Goal: Task Accomplishment & Management: Manage account settings

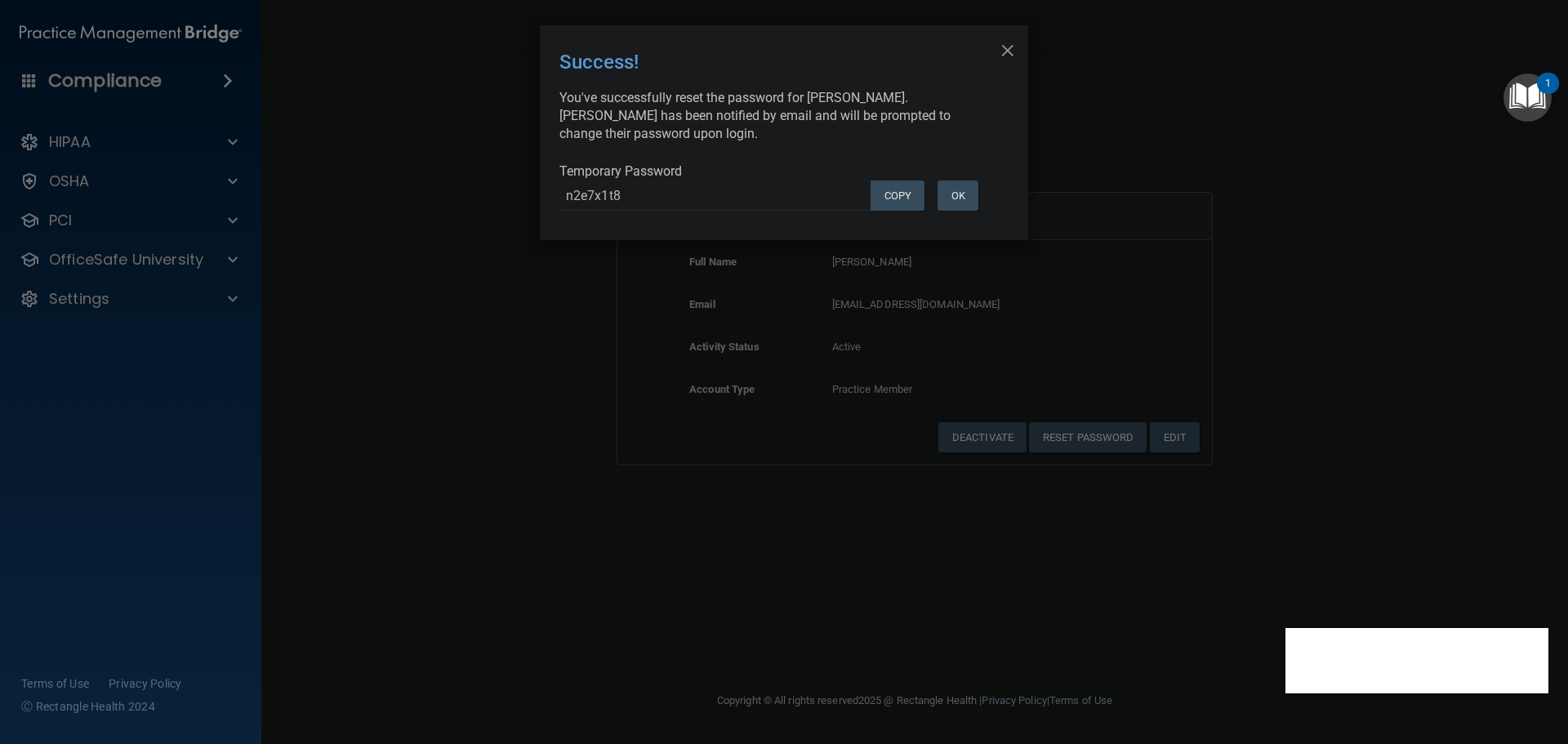
click at [528, 307] on div "× Close Success! You've successfully reset the password for [PERSON_NAME]. [PER…" at bounding box center [784, 372] width 1568 height 744
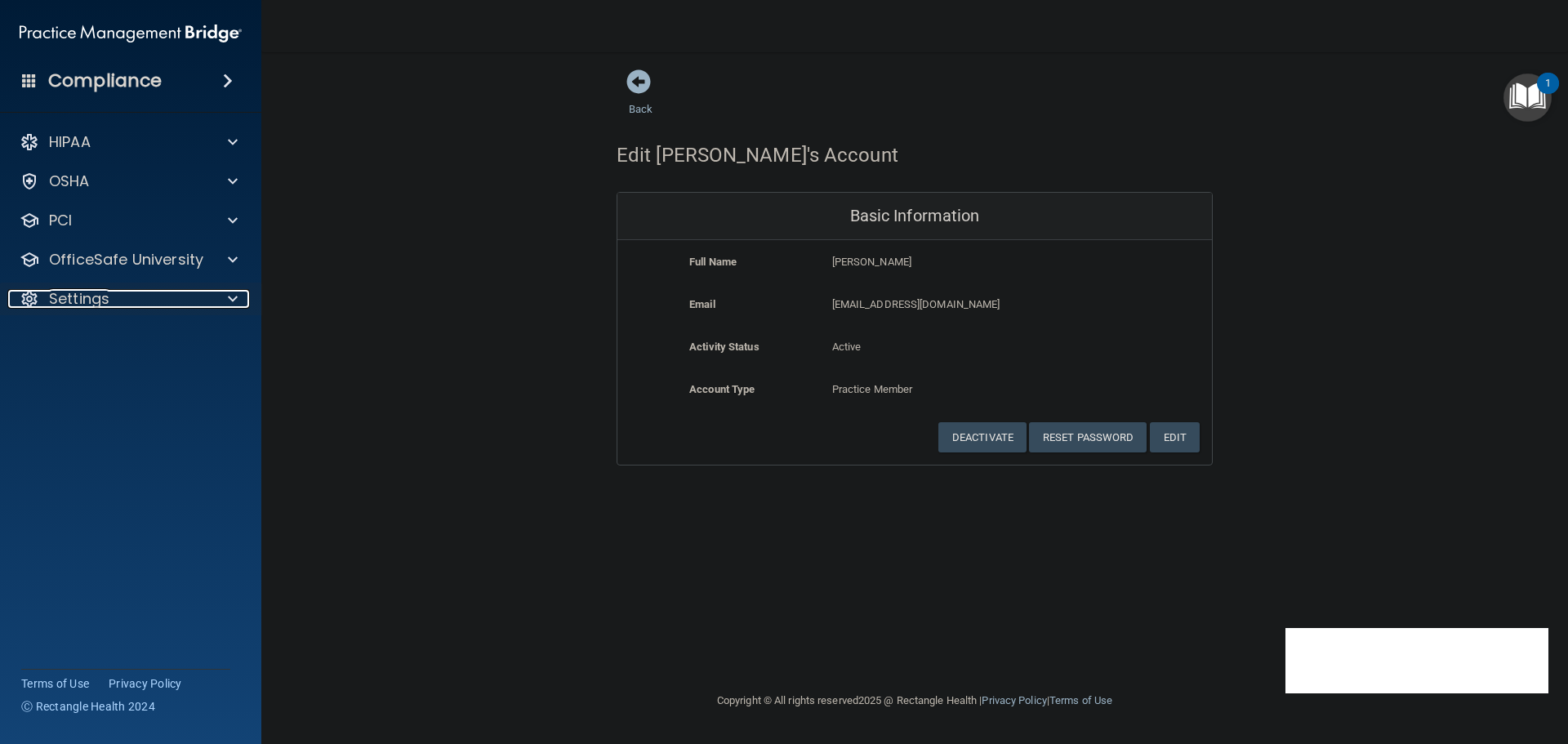
click at [183, 303] on div "Settings" at bounding box center [109, 298] width 202 height 19
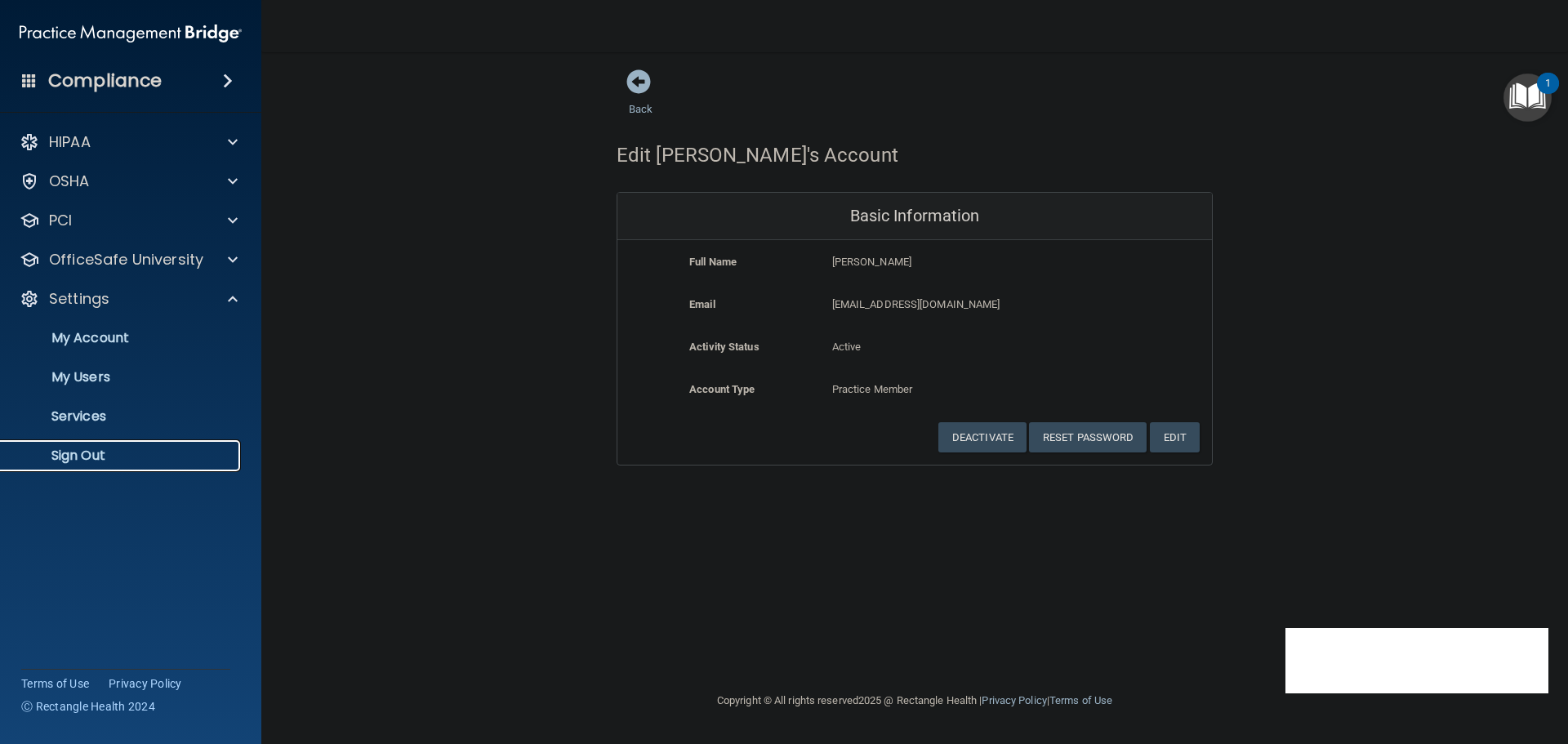
click at [87, 462] on p "Sign Out" at bounding box center [122, 455] width 223 height 16
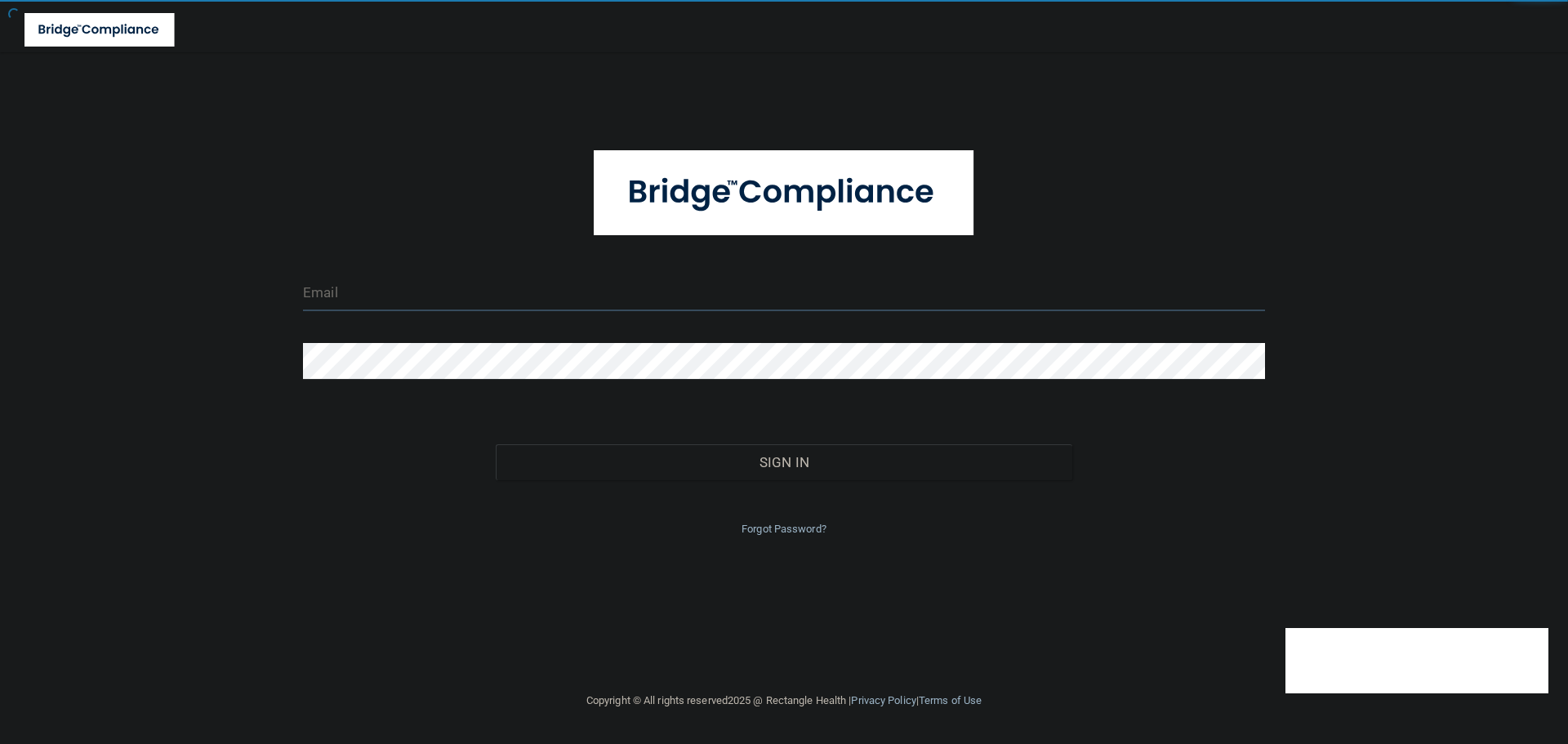
type input "[EMAIL_ADDRESS][DOMAIN_NAME]"
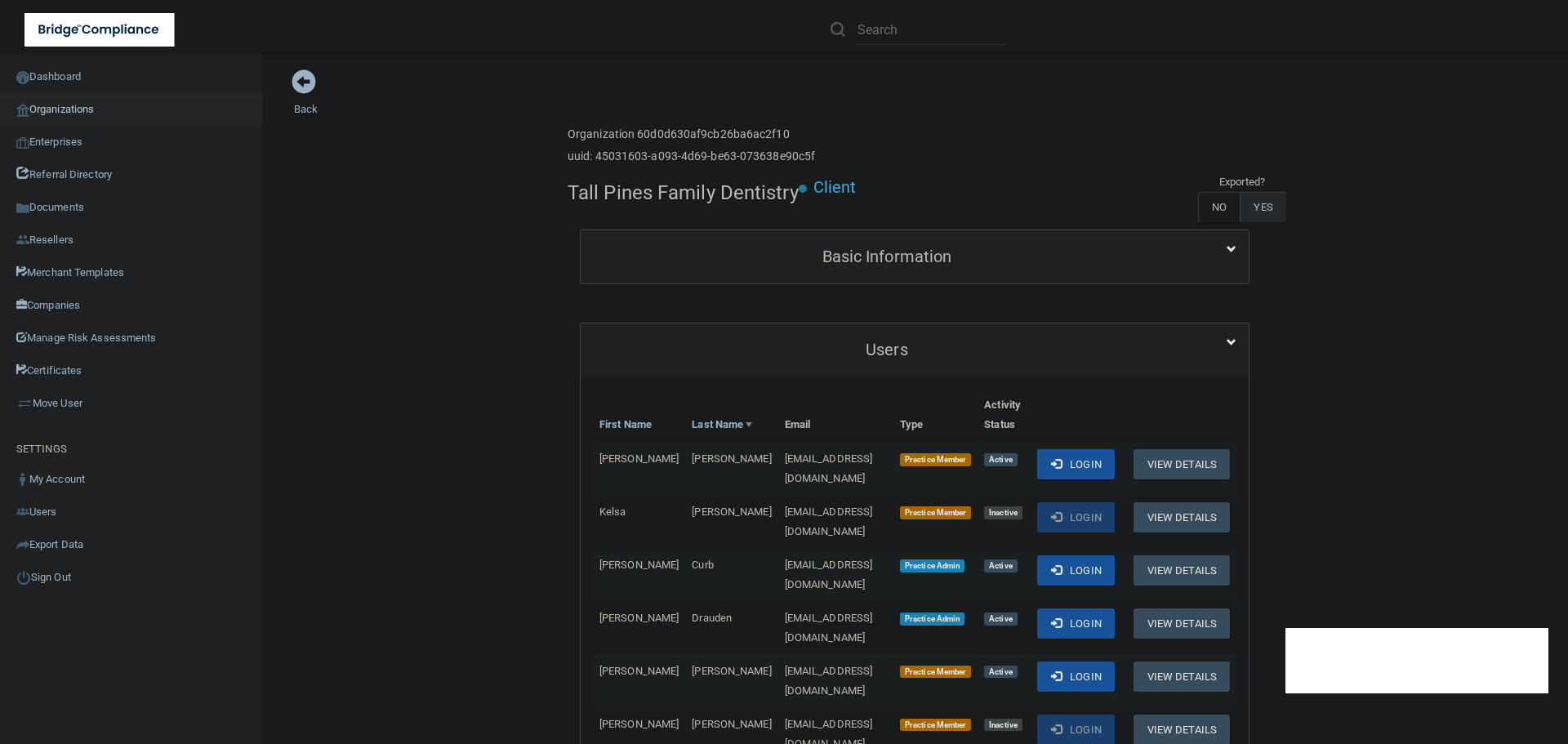
scroll to position [245, 0]
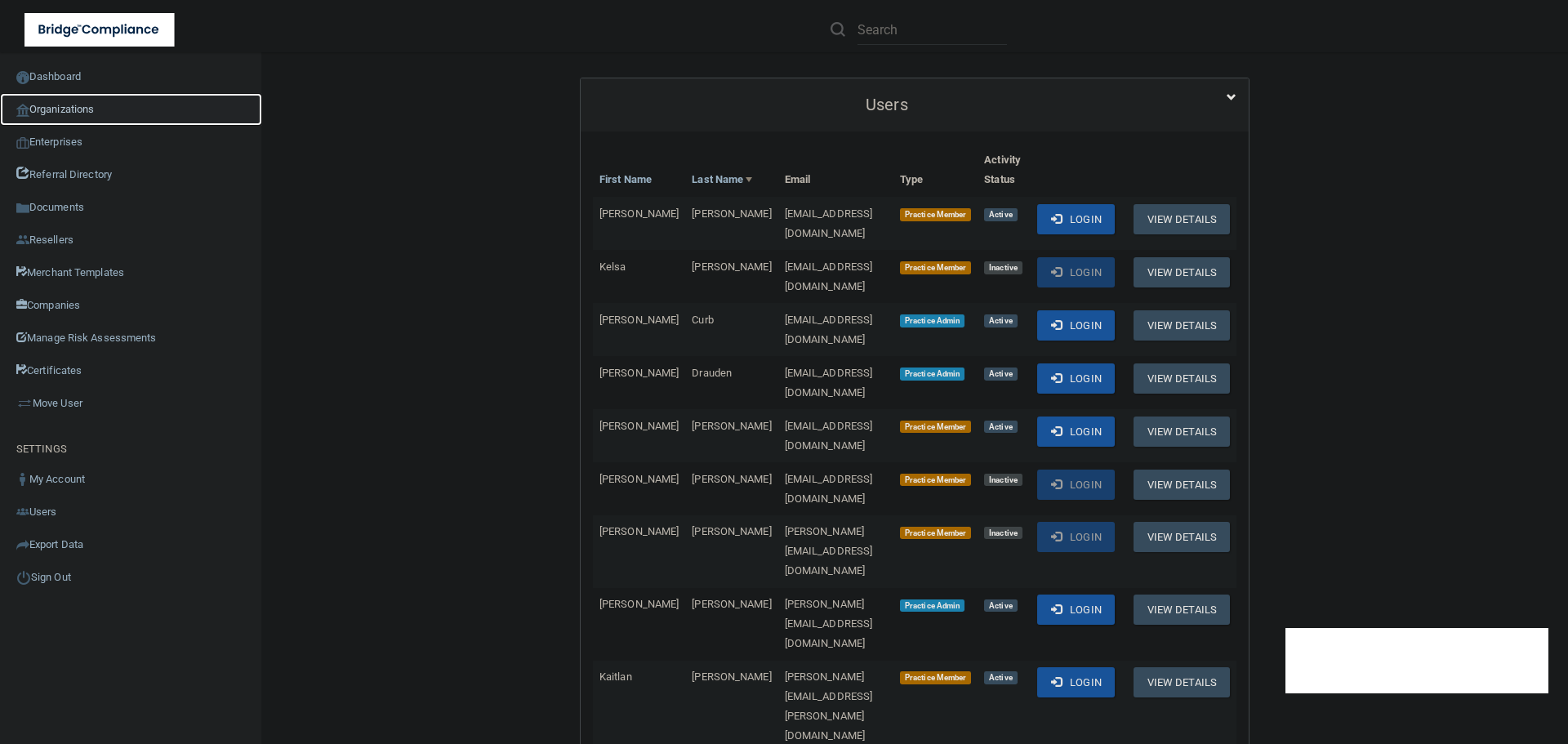
click at [59, 98] on link "Organizations" at bounding box center [131, 109] width 262 height 33
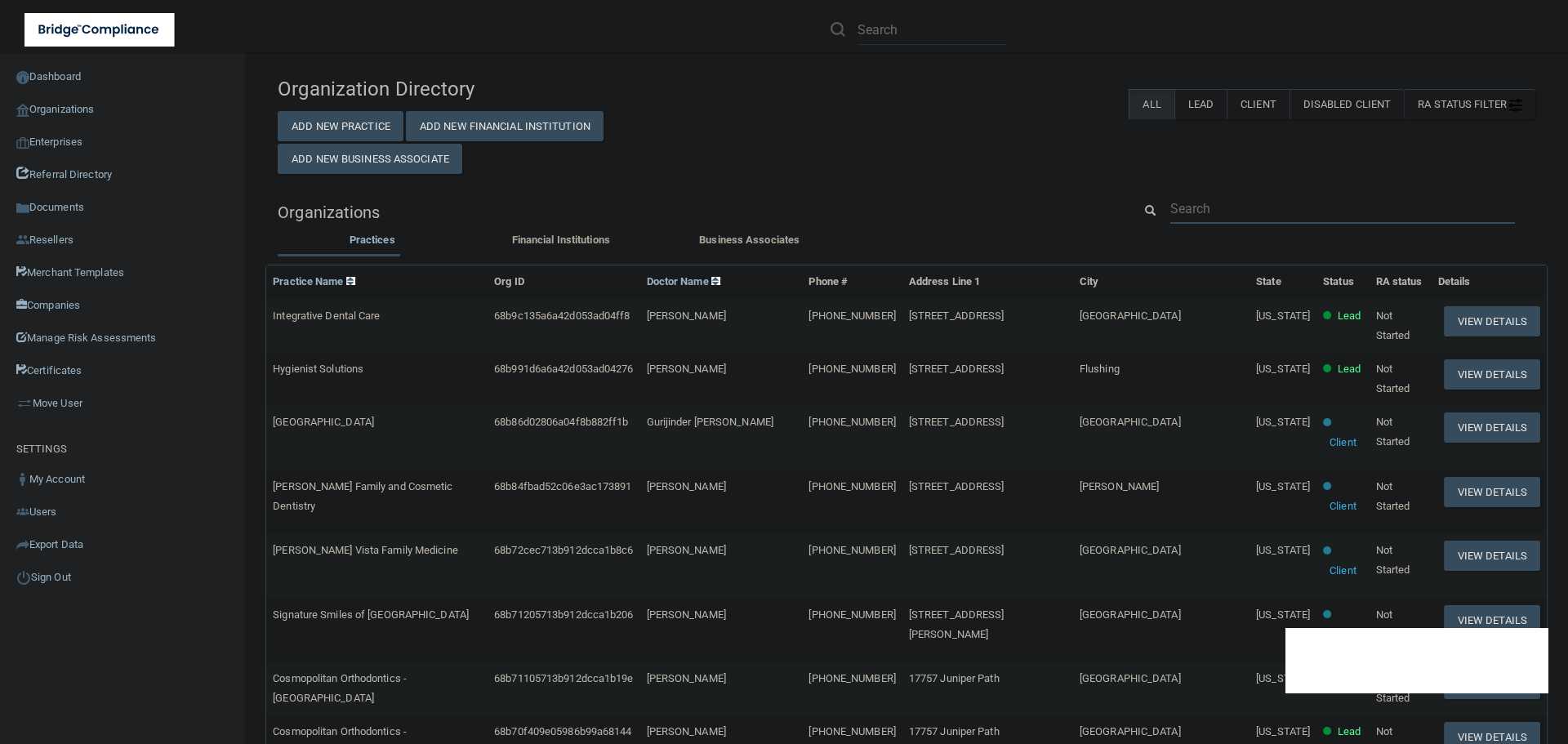
click at [1210, 212] on input "text" at bounding box center [1343, 208] width 345 height 30
paste input "komal.ali@randolphpc.com"
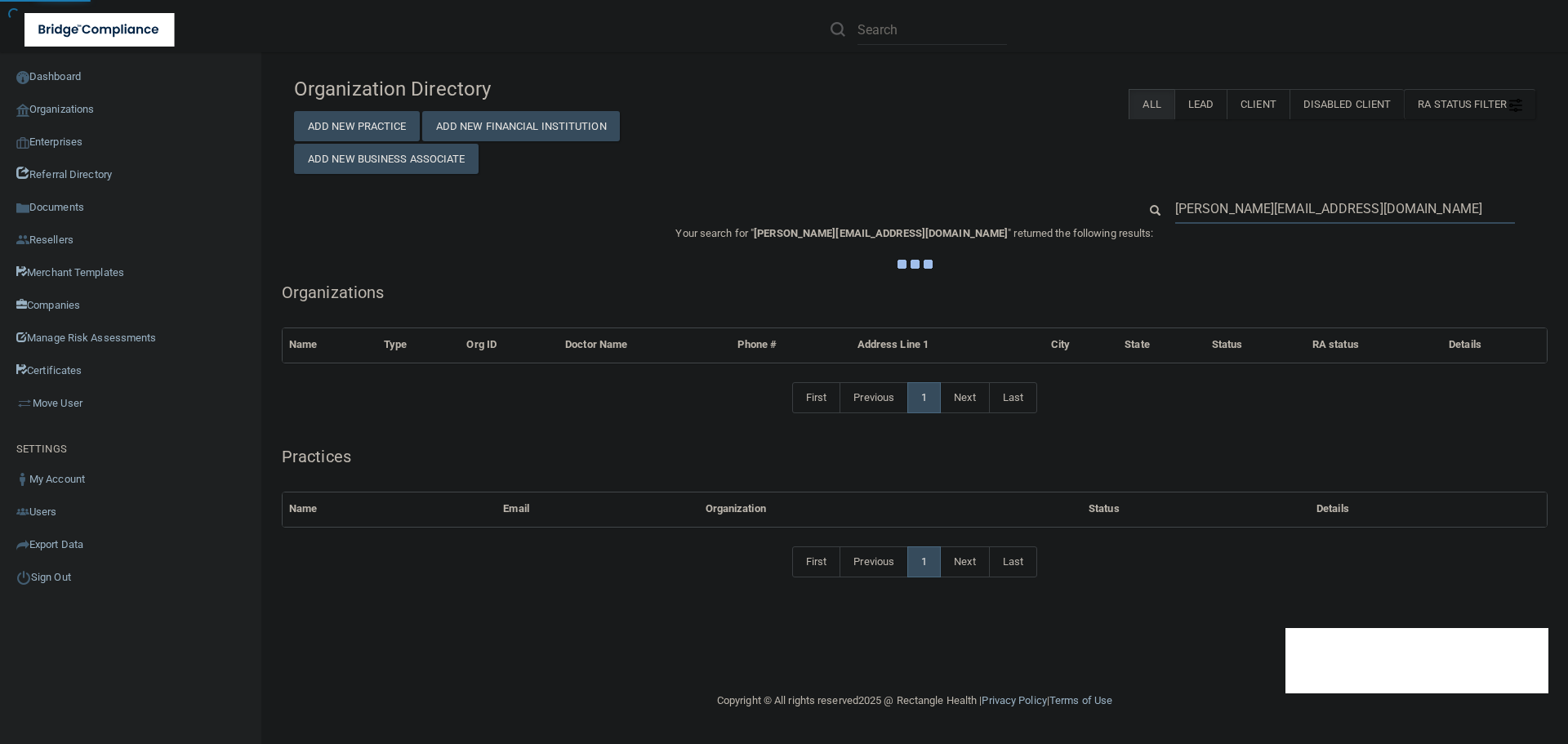
type input "komal.ali@randolphpc.com"
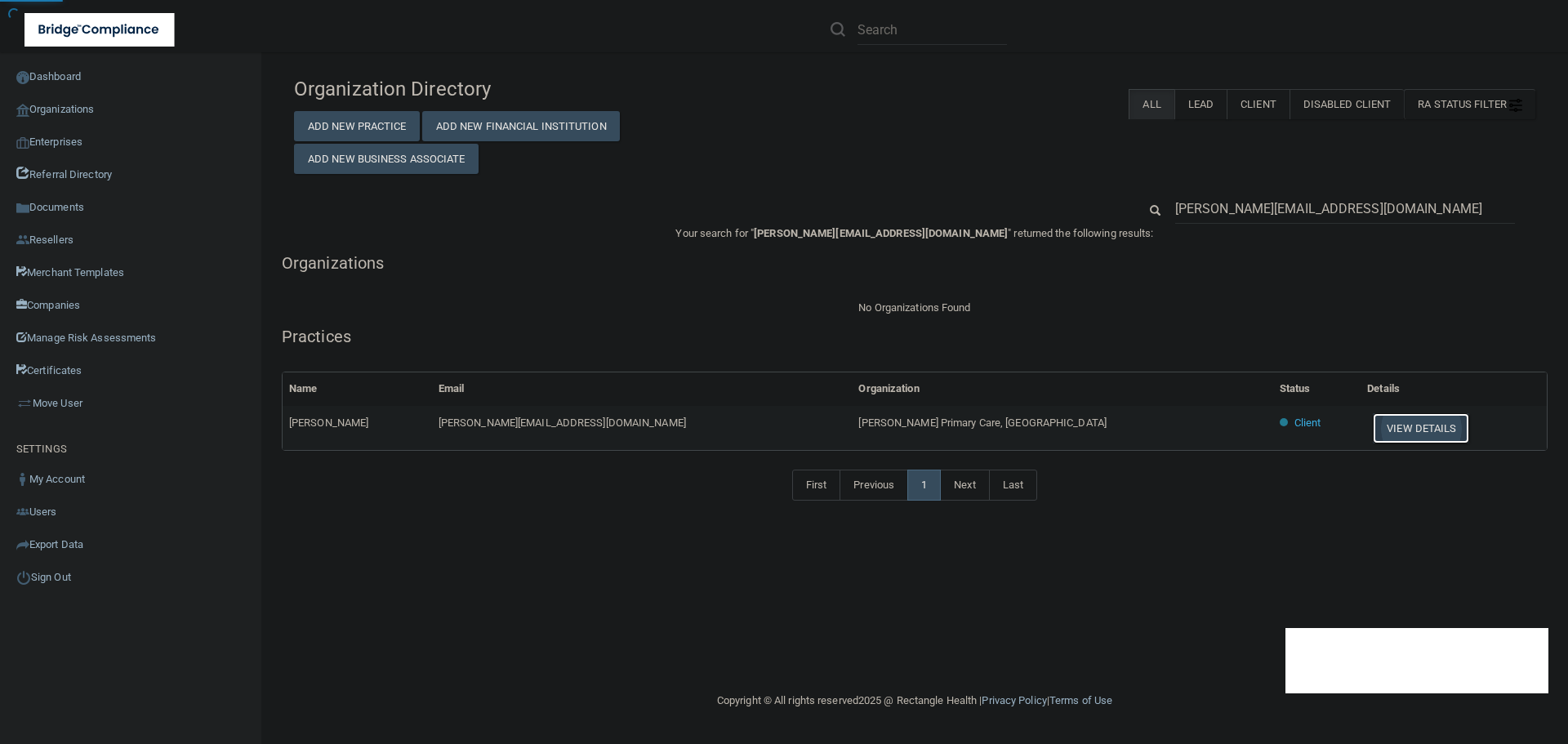
click at [1373, 424] on button "View Details" at bounding box center [1421, 428] width 97 height 30
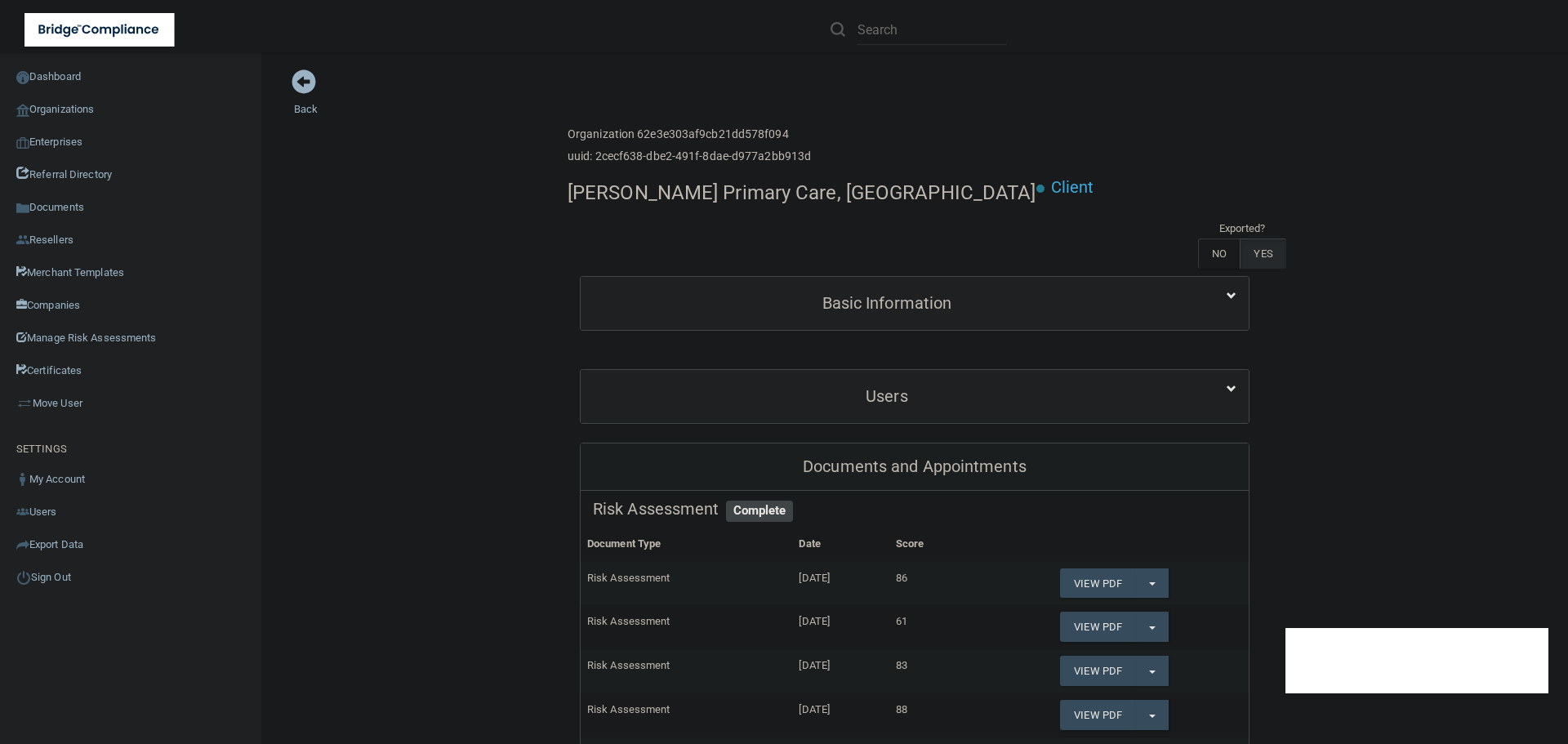
click at [807, 370] on div "Users" at bounding box center [914, 396] width 668 height 53
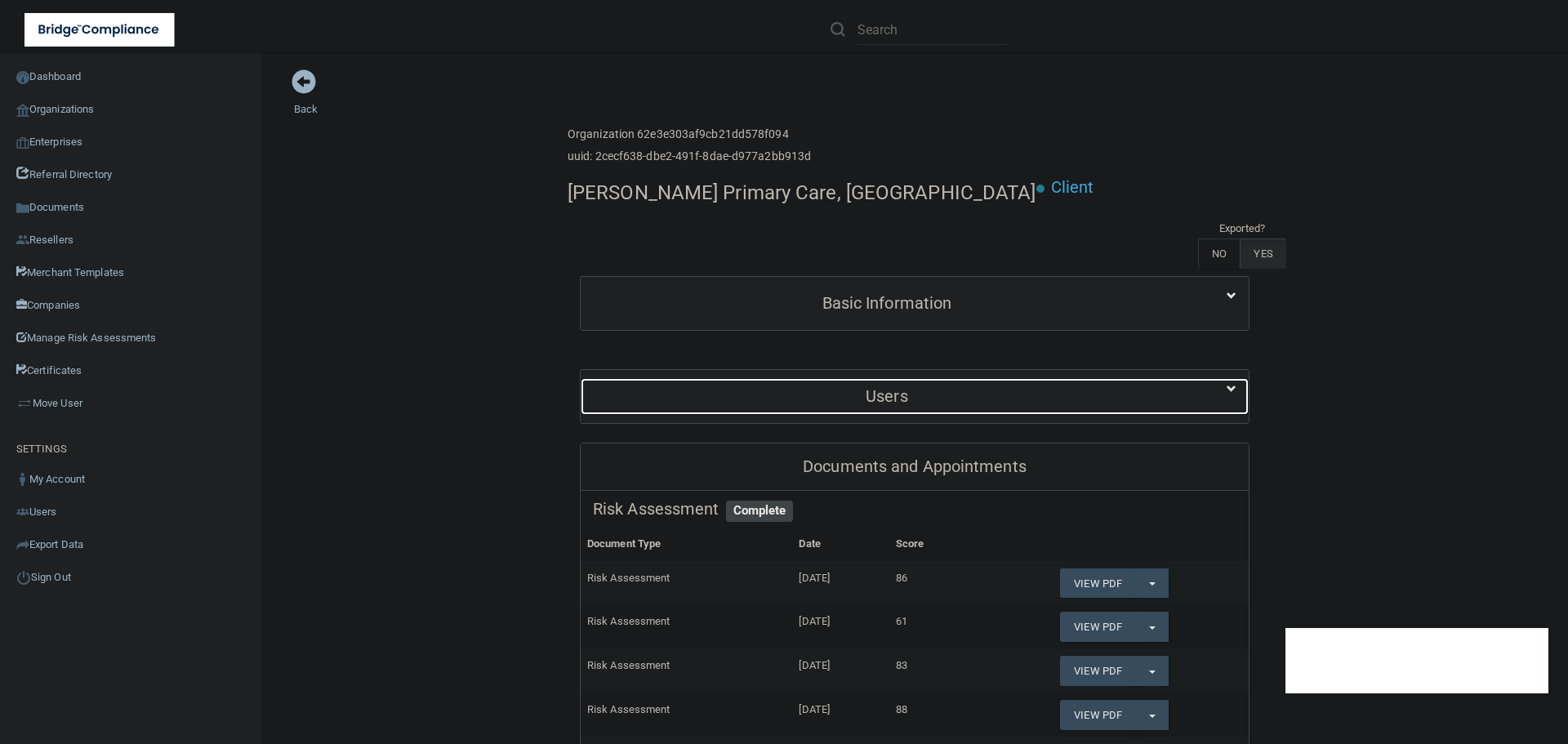
click at [797, 387] on h5 "Users" at bounding box center [887, 395] width 588 height 18
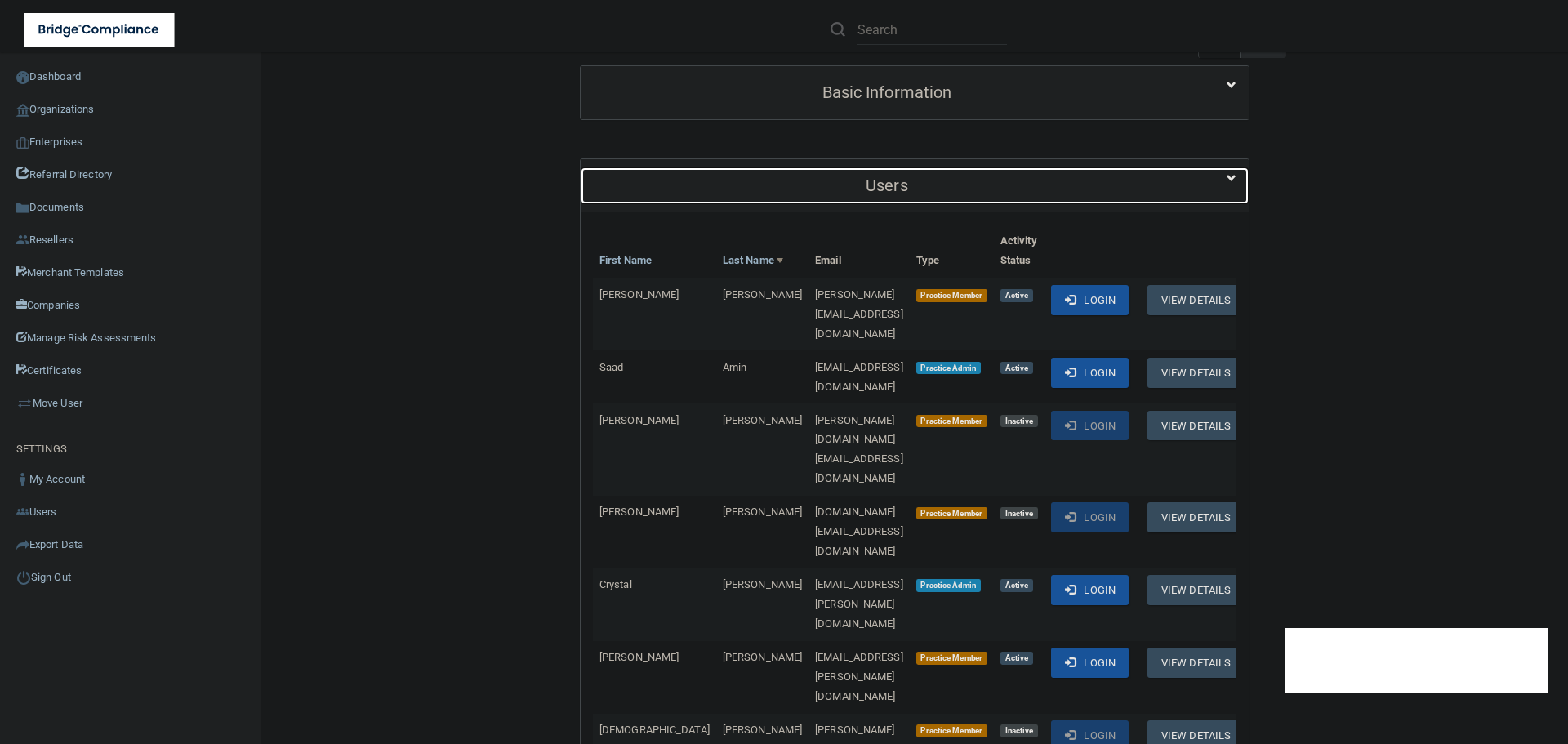
scroll to position [245, 0]
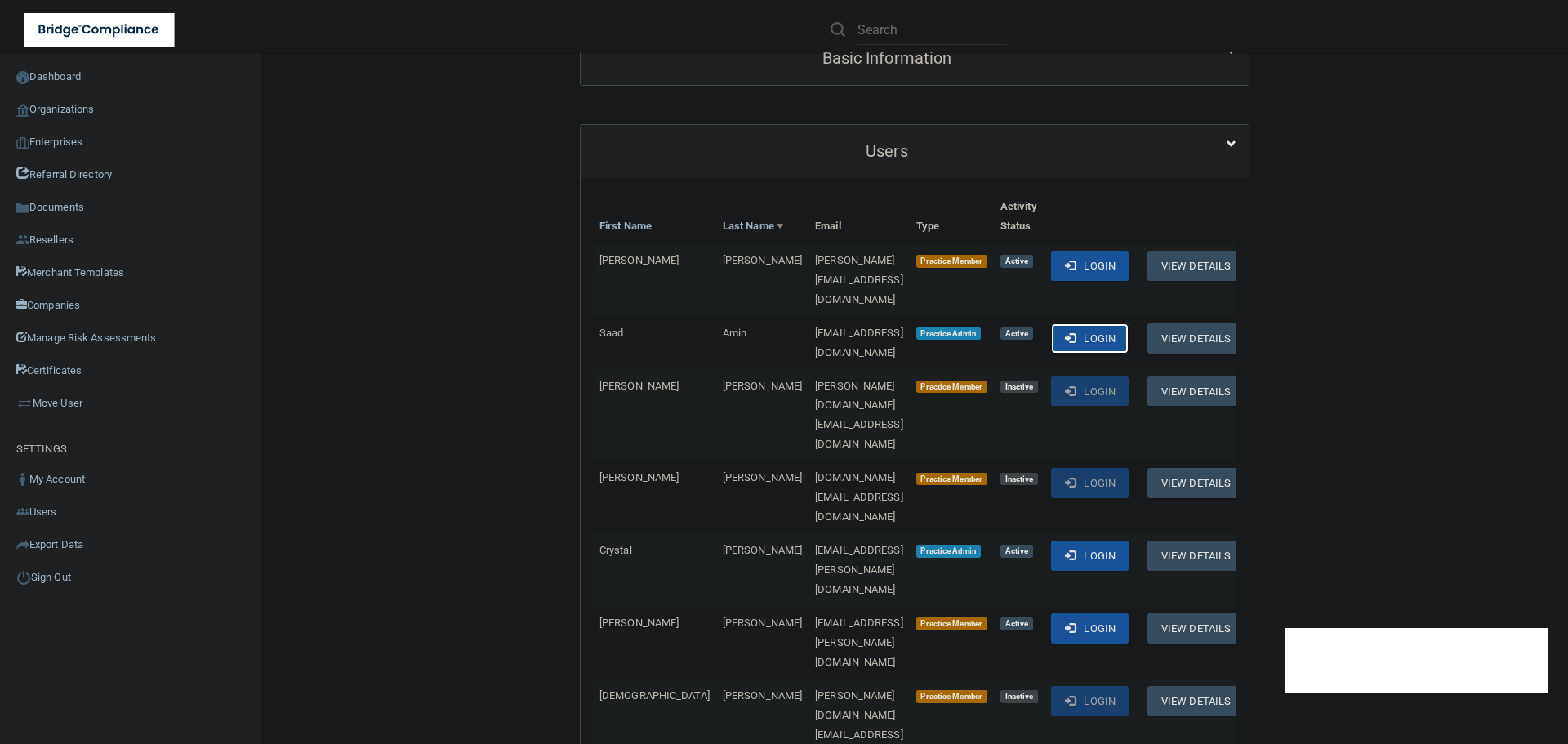
click at [1076, 332] on span at bounding box center [1070, 337] width 11 height 11
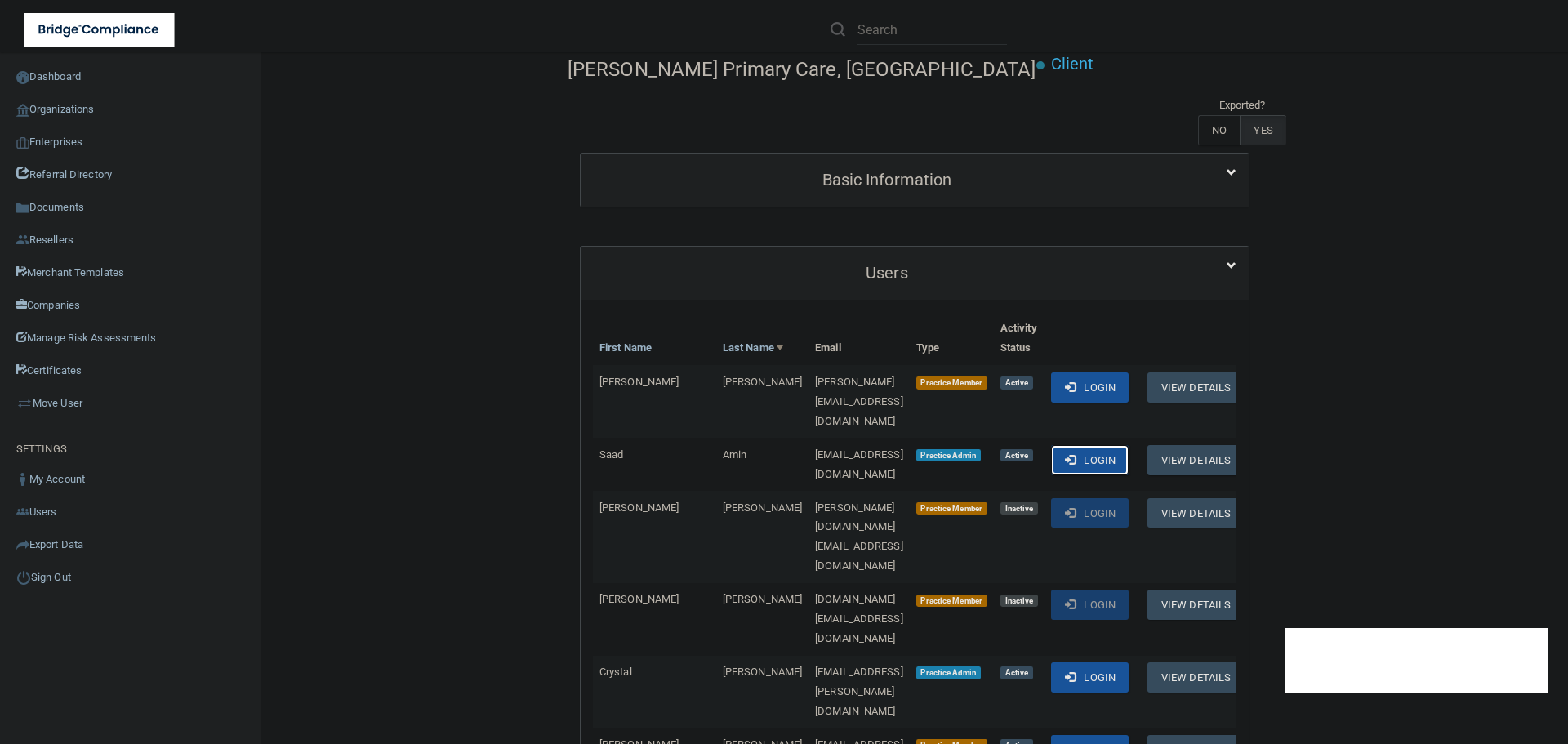
scroll to position [0, 0]
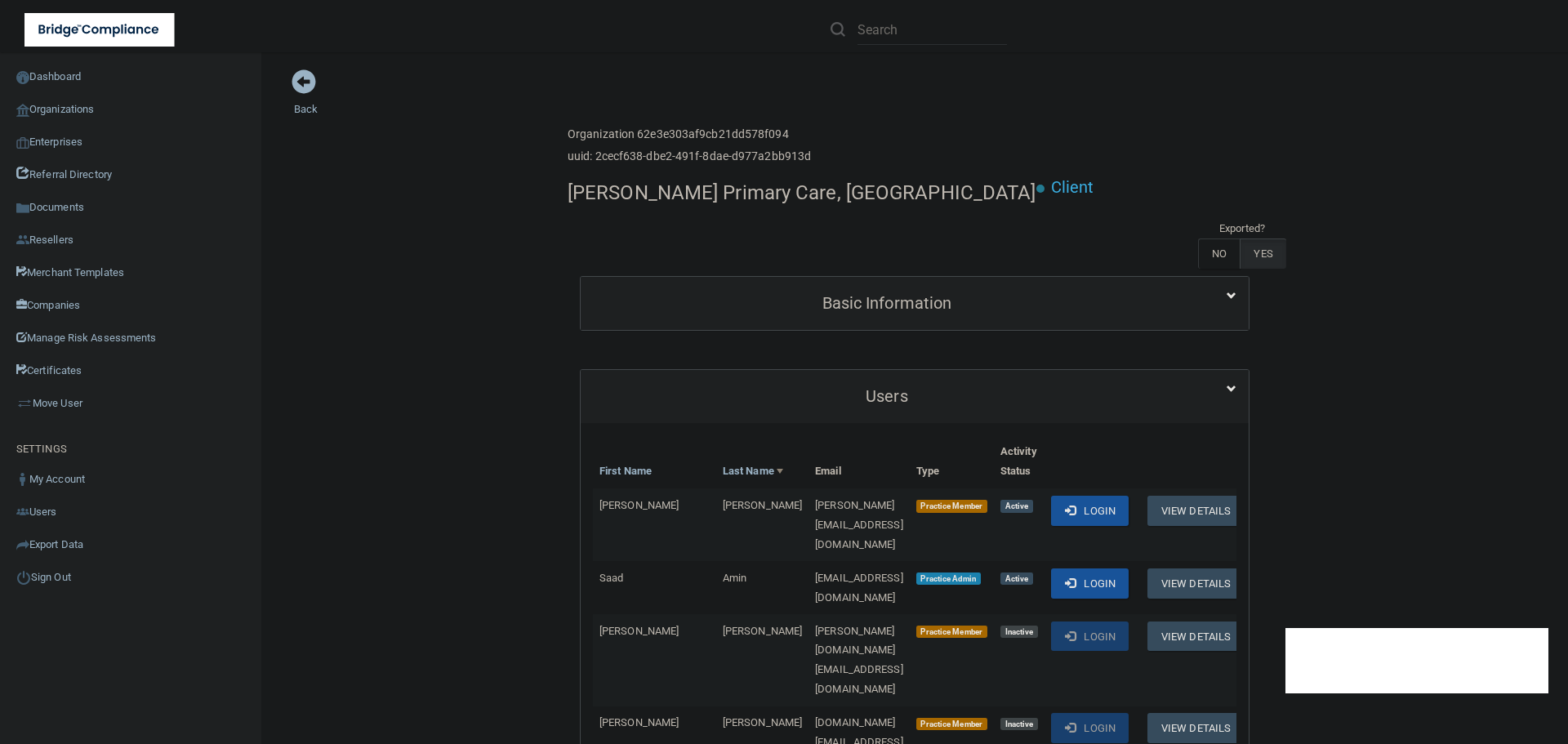
click at [596, 201] on h4 "Randolph Primary Care, PA" at bounding box center [802, 193] width 469 height 21
copy div "Randolph Primary Care, PA"
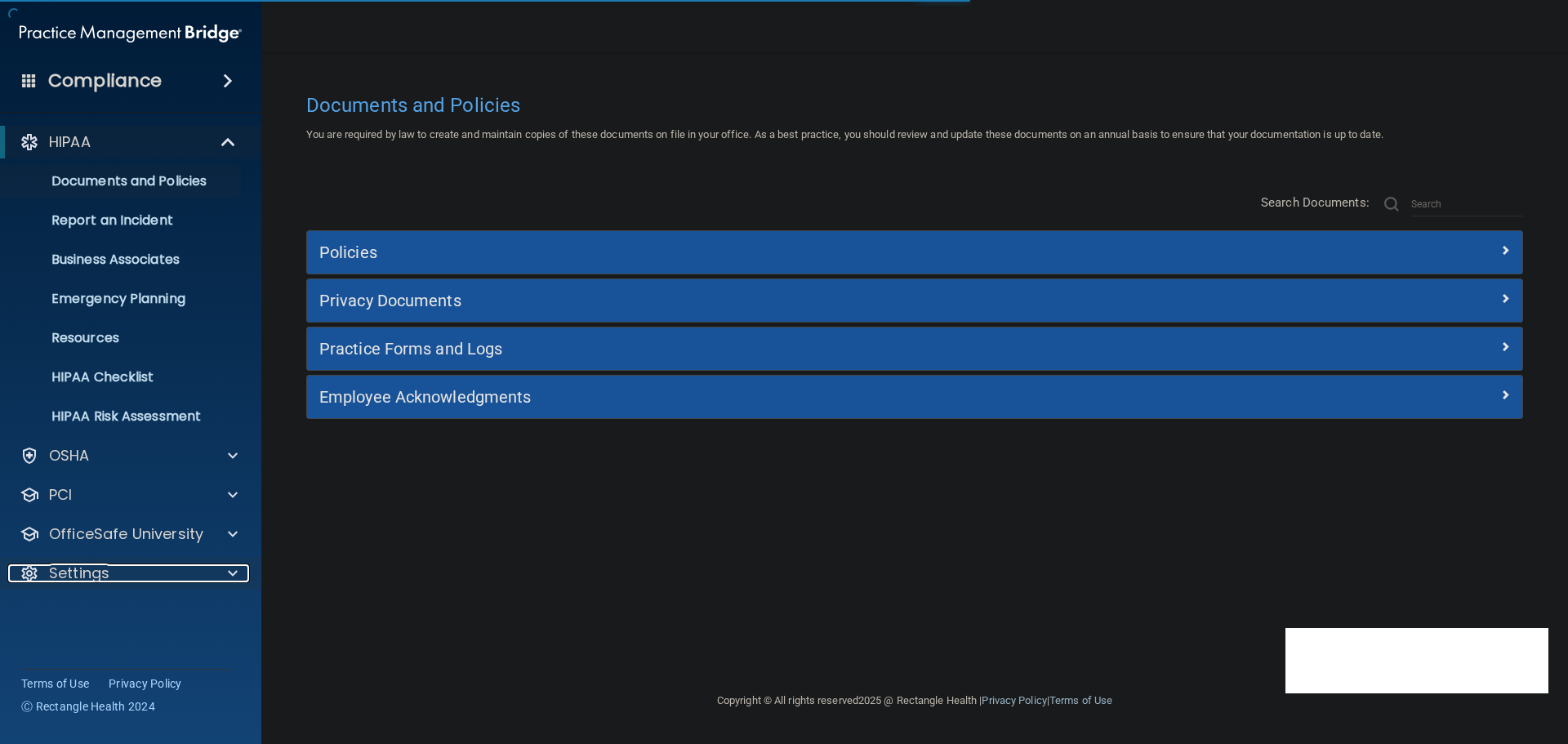
click at [128, 573] on div "Settings" at bounding box center [109, 573] width 202 height 19
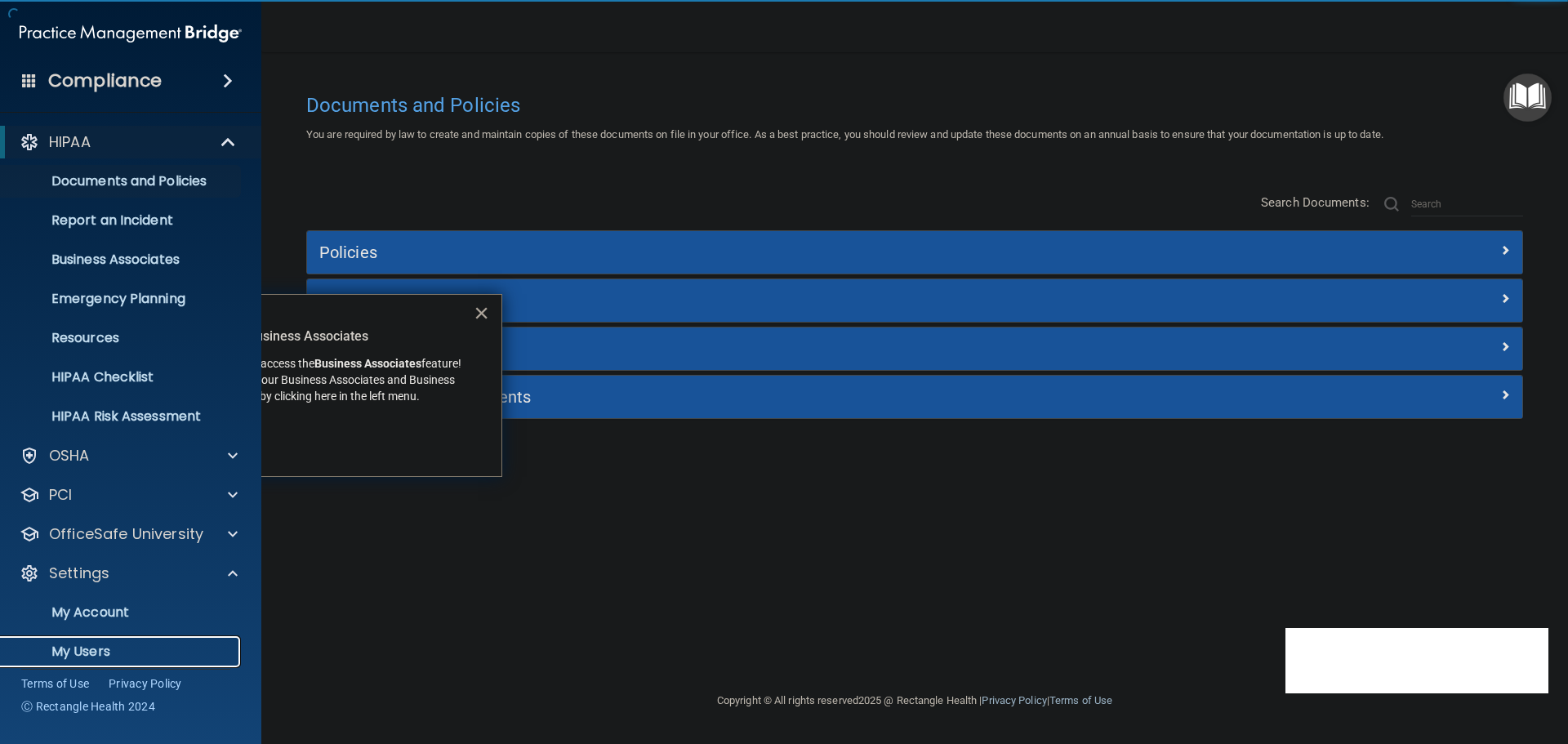
click at [100, 646] on p "My Users" at bounding box center [122, 651] width 223 height 16
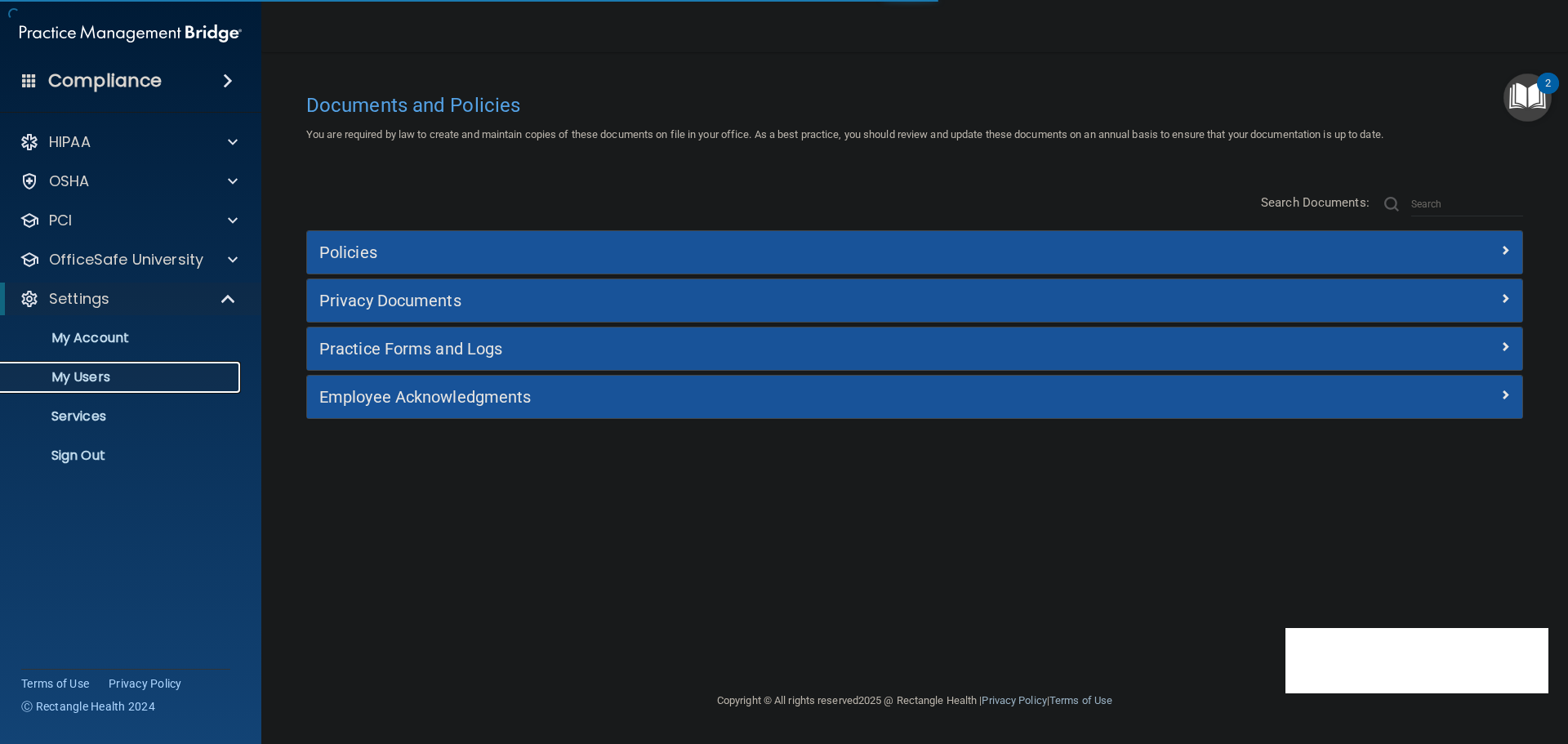
select select "20"
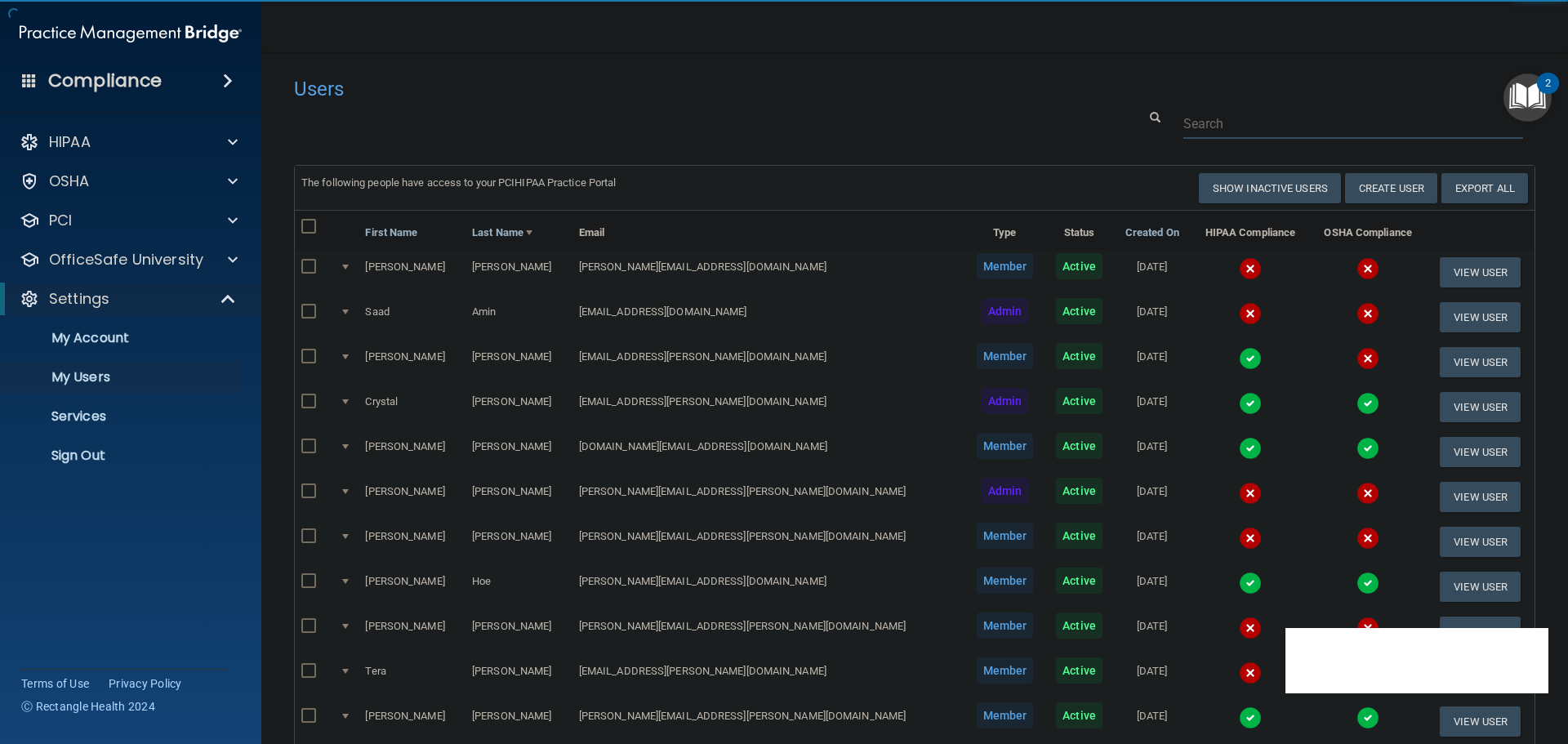
click at [1227, 110] on input "text" at bounding box center [1353, 124] width 340 height 30
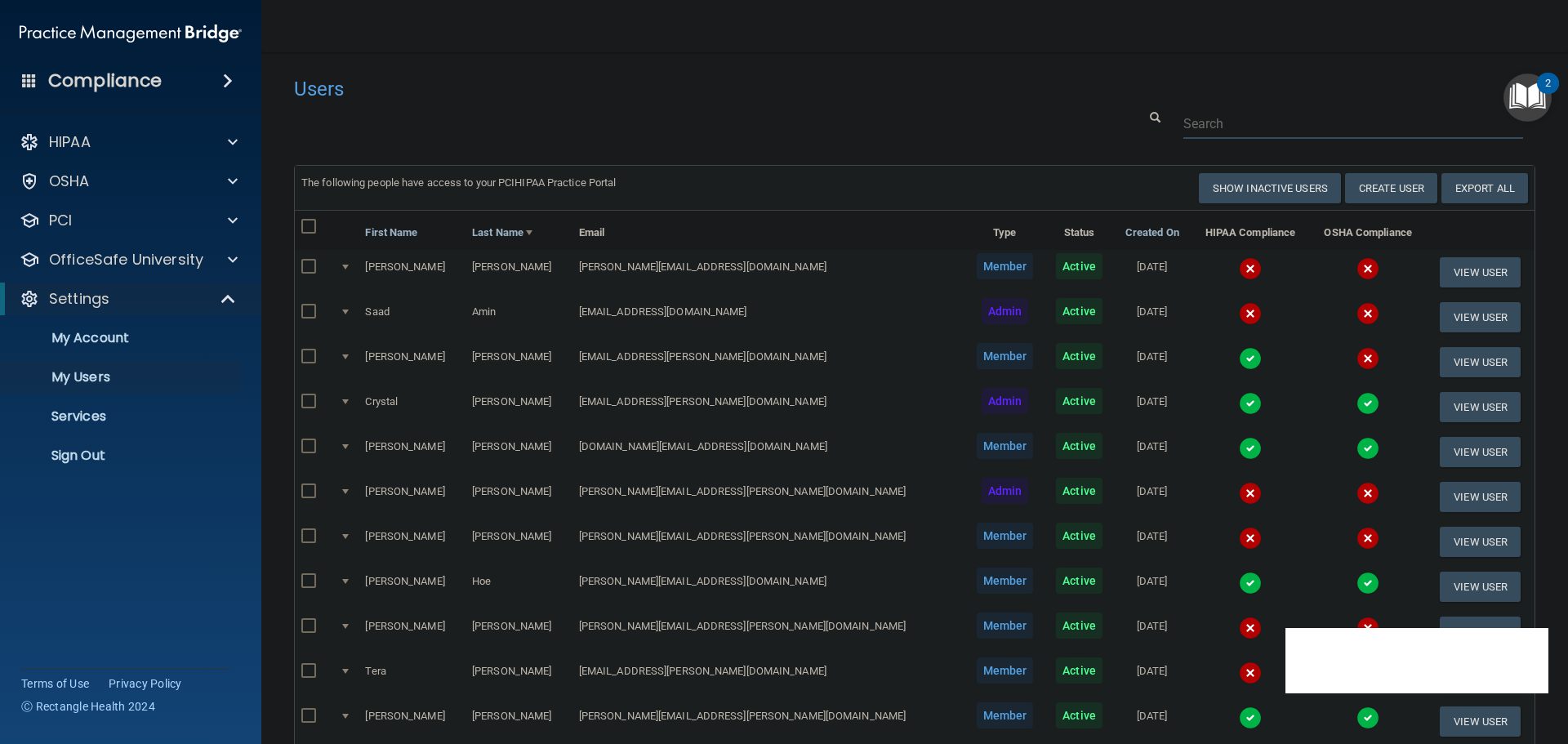
paste input "komal.ali@randolphpc.com"
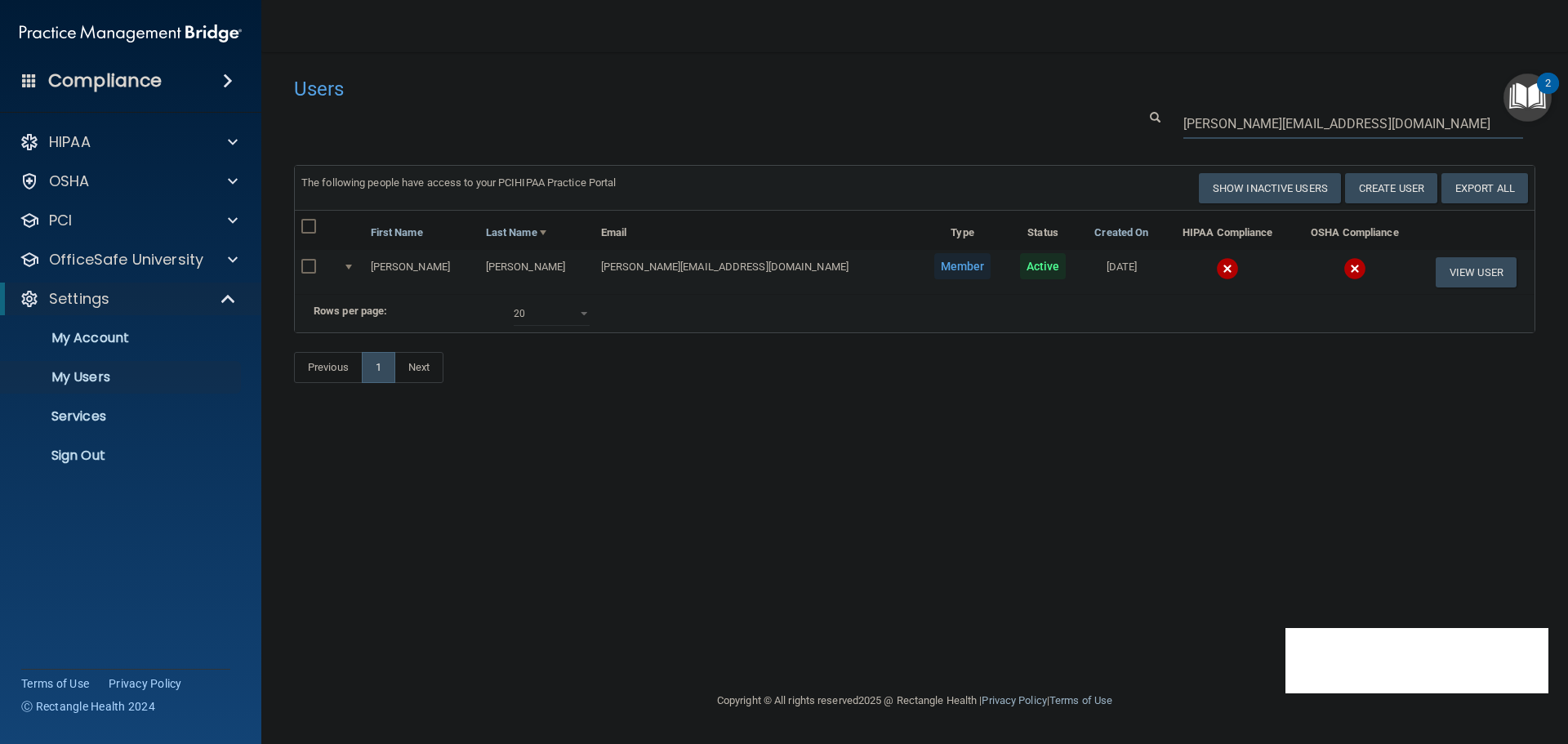
type input "komal.ali@randolphpc.com"
click at [1216, 274] on img at bounding box center [1227, 268] width 23 height 23
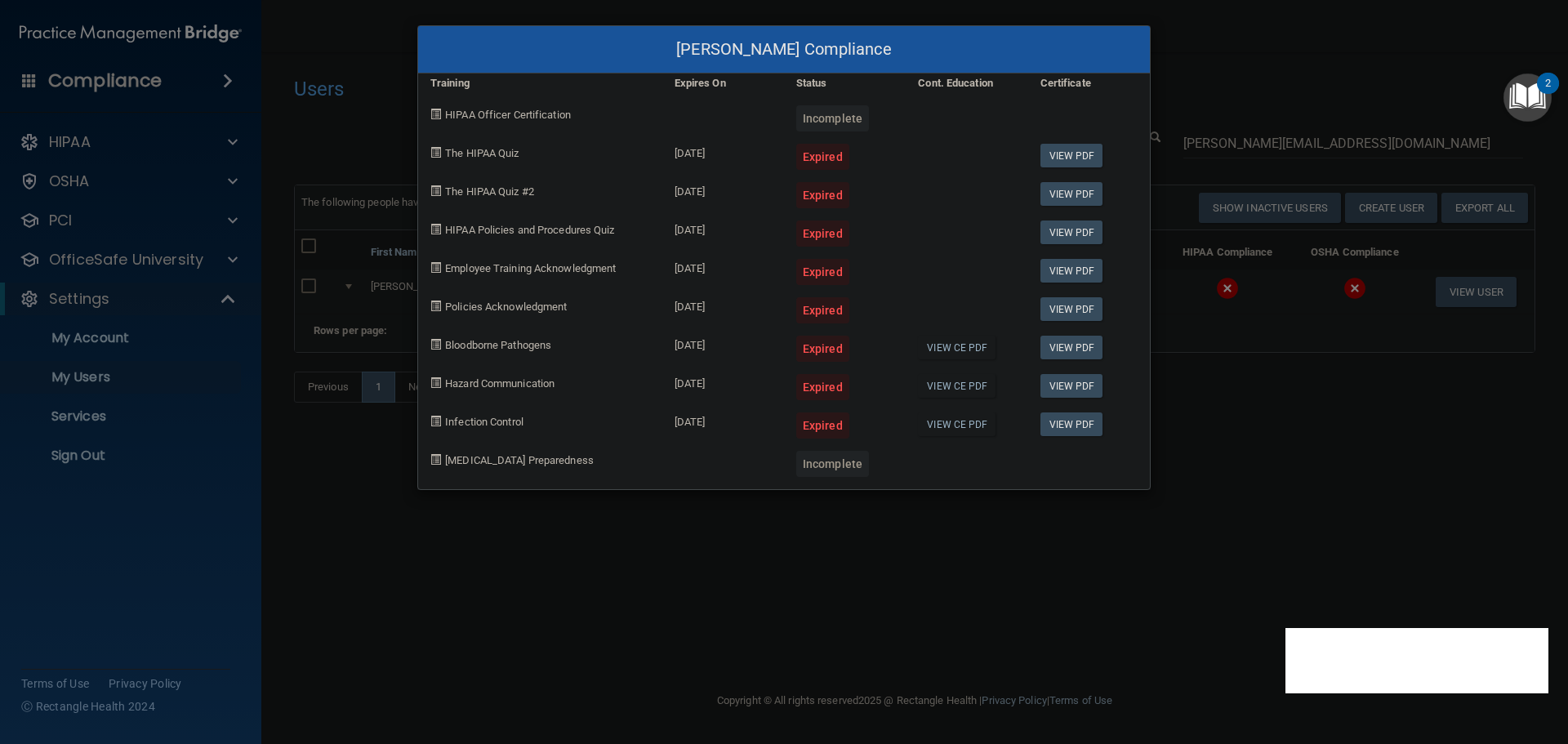
click at [1241, 498] on div "Komal Ali's Compliance Training Expires On Status Cont. Education Certificate H…" at bounding box center [784, 372] width 1568 height 744
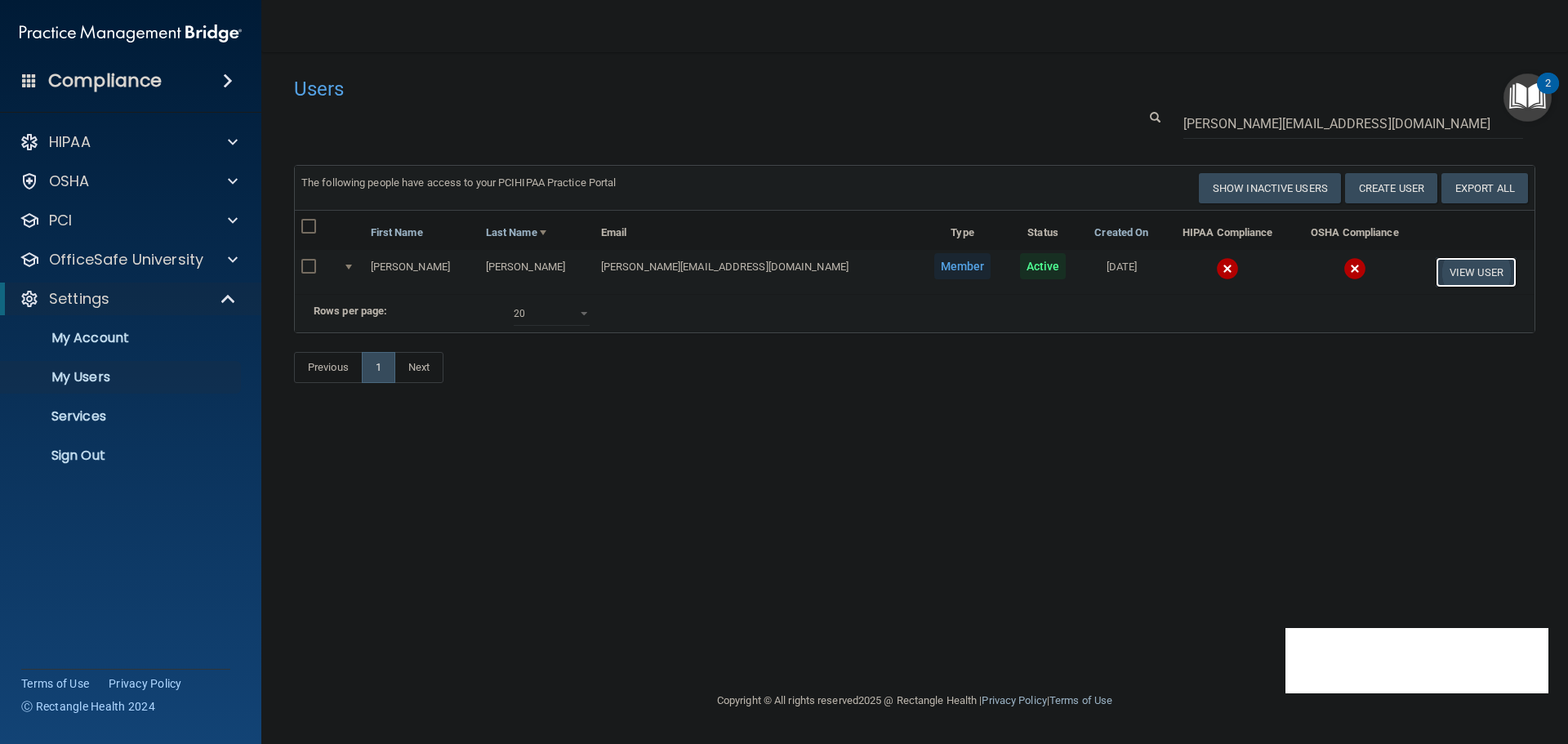
click at [1453, 270] on button "View User" at bounding box center [1476, 272] width 81 height 30
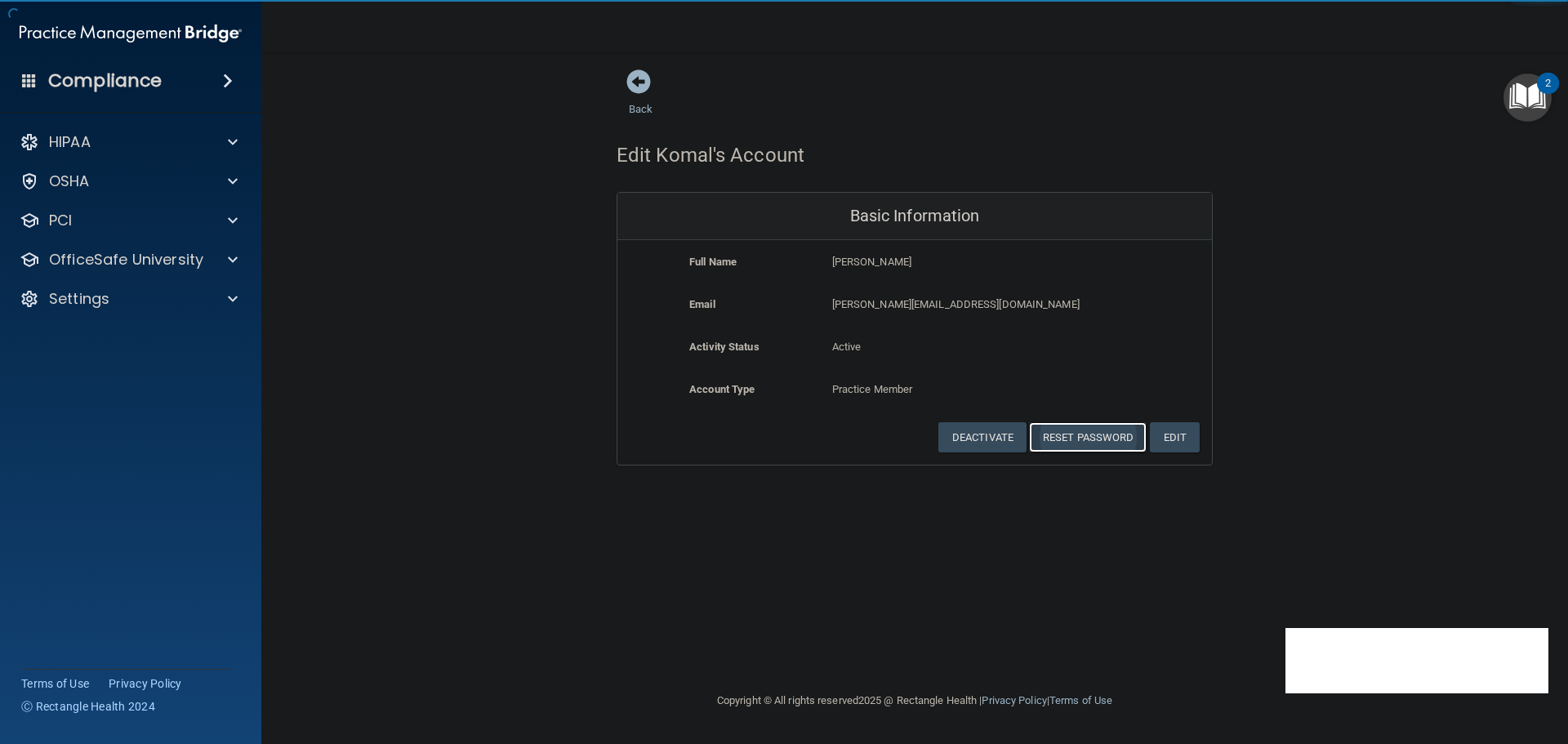
click at [1080, 437] on button "Reset Password" at bounding box center [1089, 437] width 118 height 30
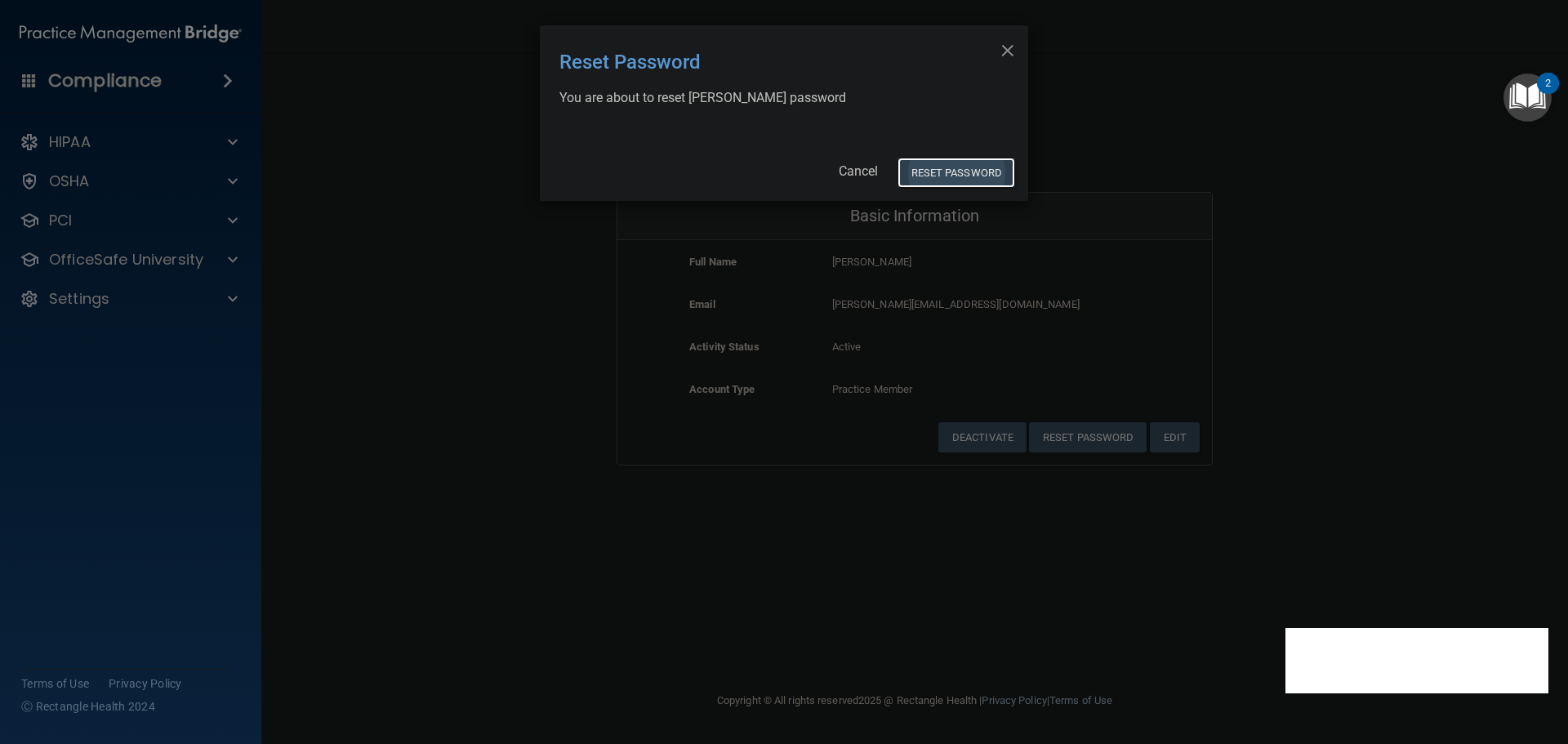
click at [961, 173] on button "Reset Password" at bounding box center [956, 172] width 118 height 30
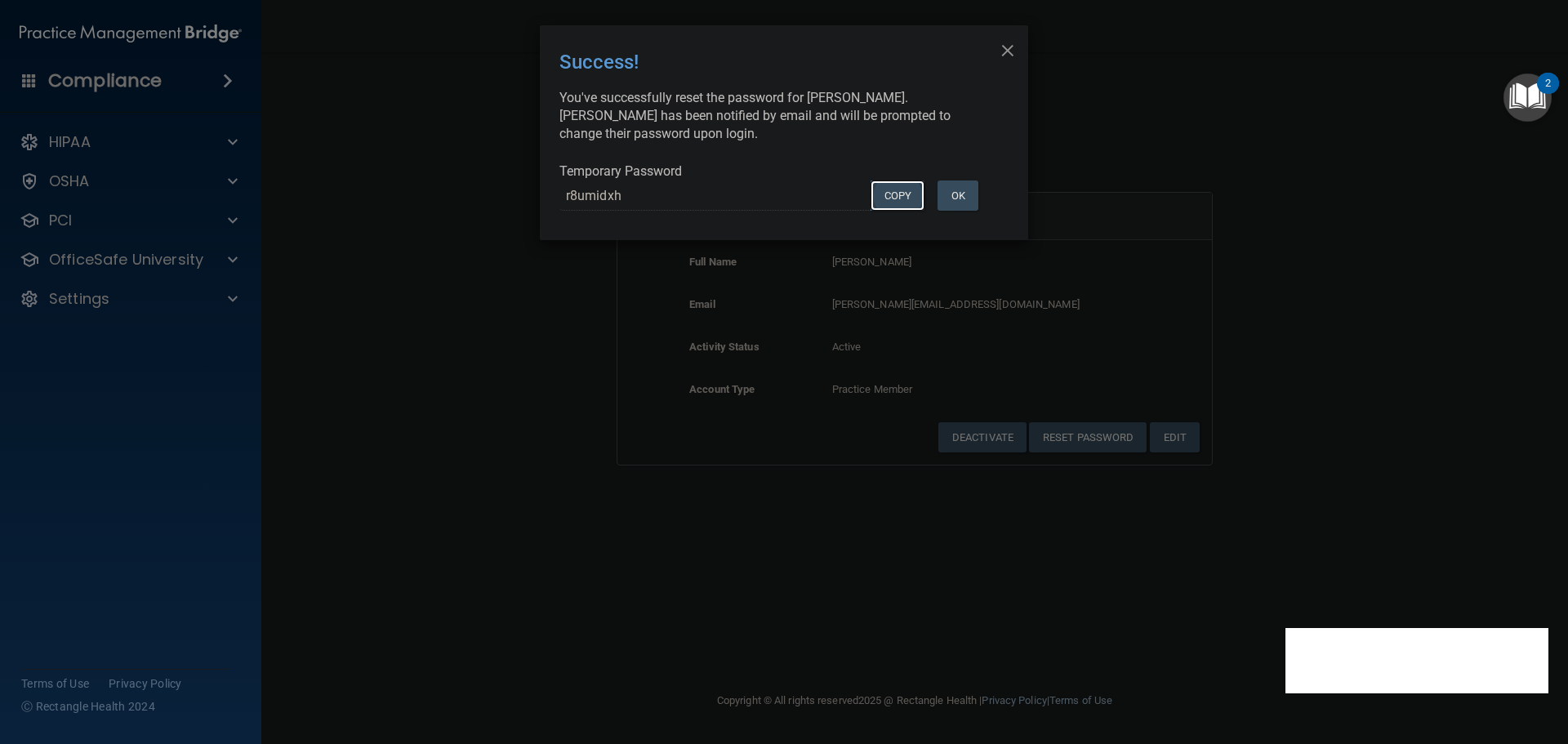
click at [880, 197] on button "COPY" at bounding box center [898, 196] width 54 height 30
click at [1083, 202] on div "× Close Success! You've successfully reset the password for Komal Ali. Komal ha…" at bounding box center [784, 372] width 1568 height 744
